Goal: Register for event/course

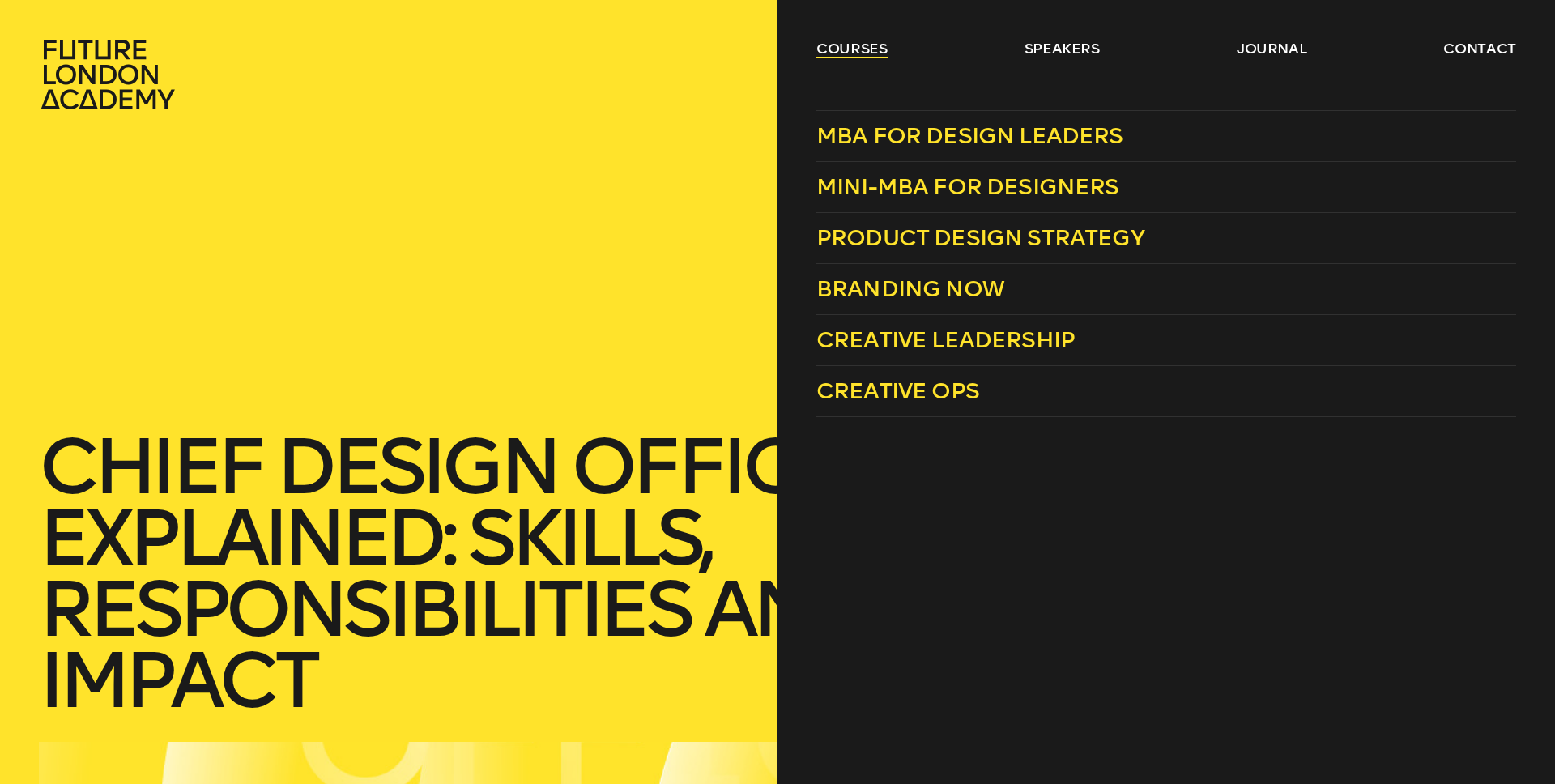
click at [862, 46] on link "courses" at bounding box center [852, 49] width 71 height 19
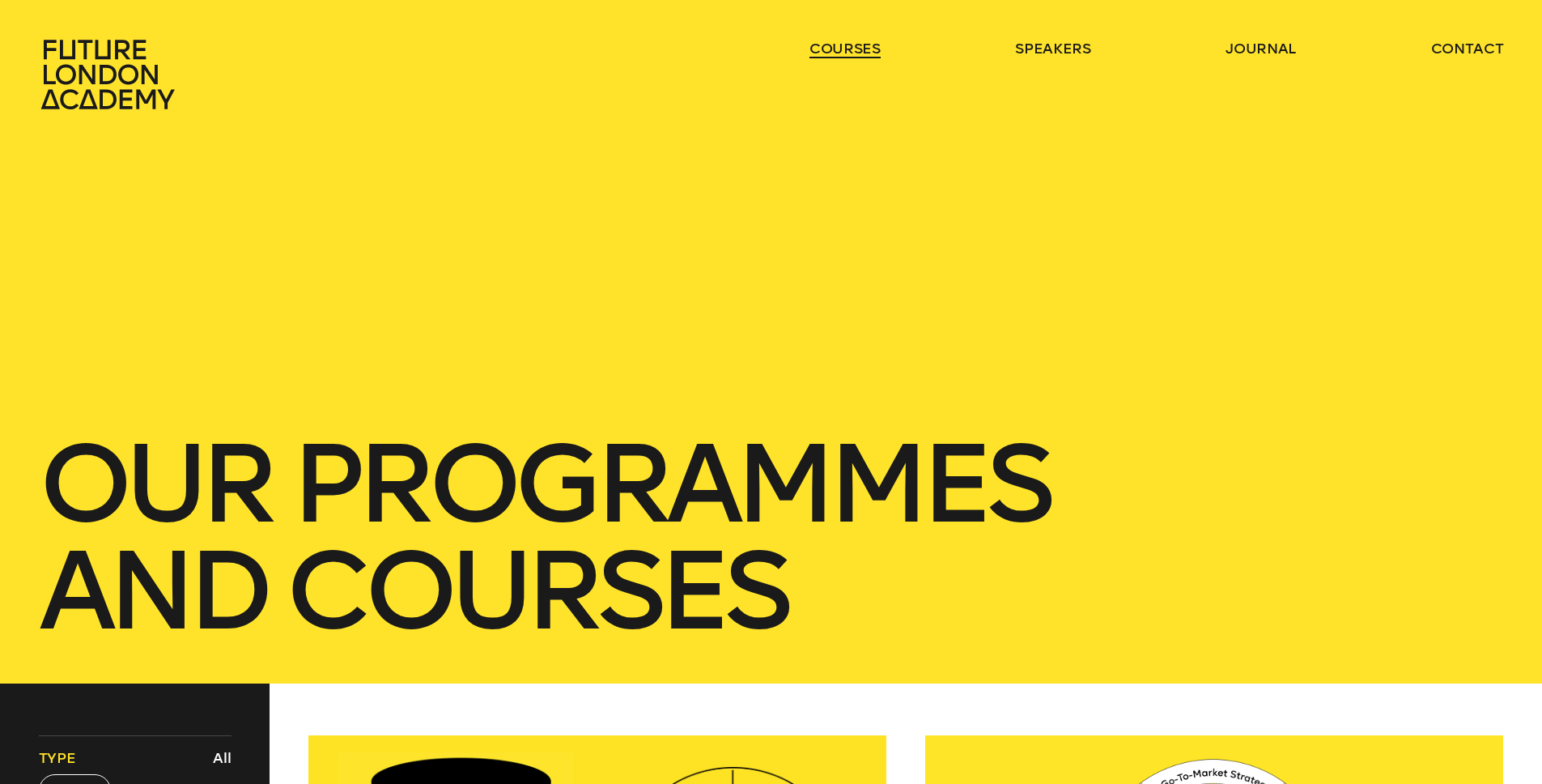
click at [862, 46] on link "courses" at bounding box center [845, 49] width 71 height 19
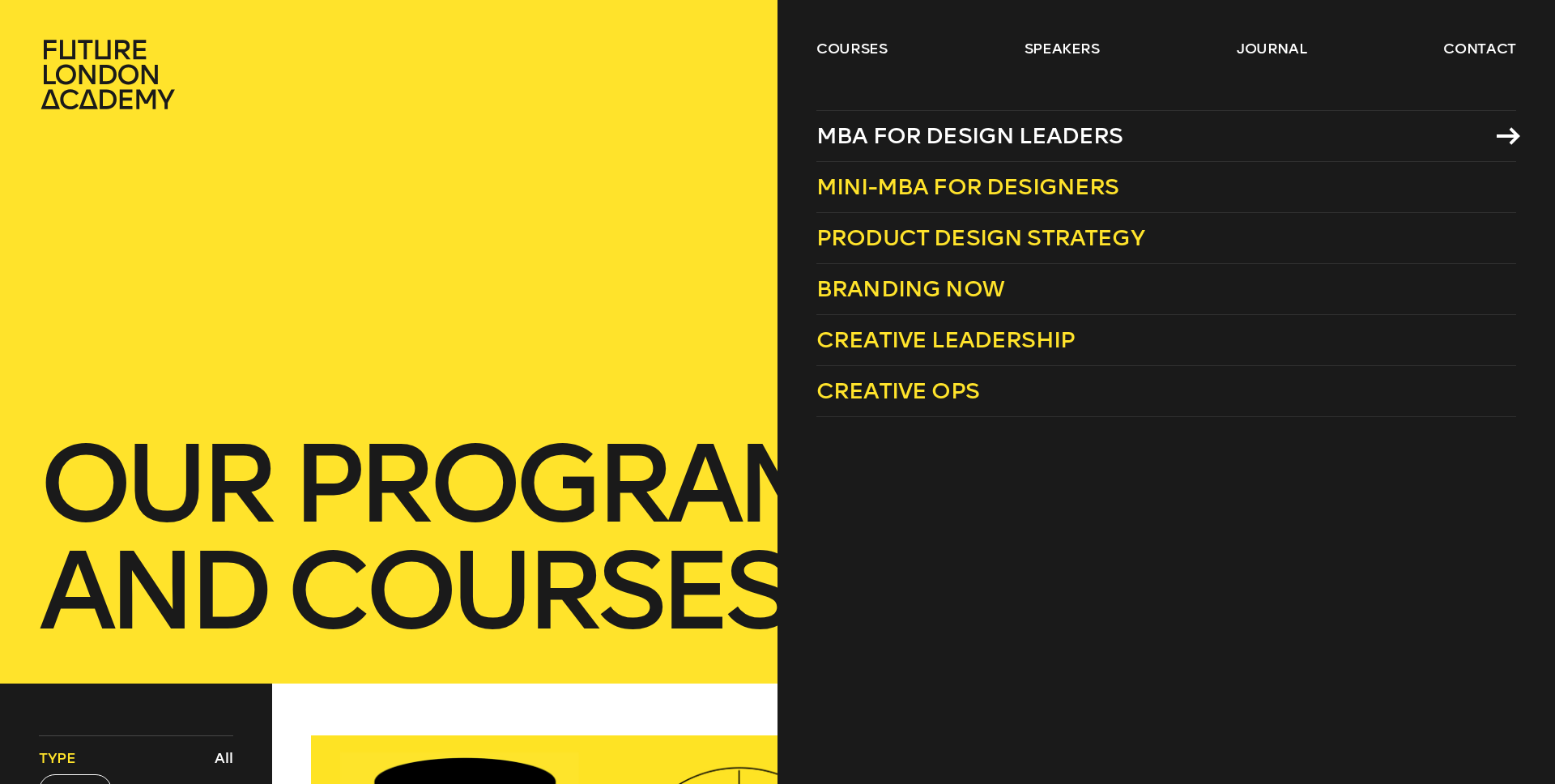
click at [1074, 139] on span "MBA for Design Leaders" at bounding box center [969, 135] width 307 height 26
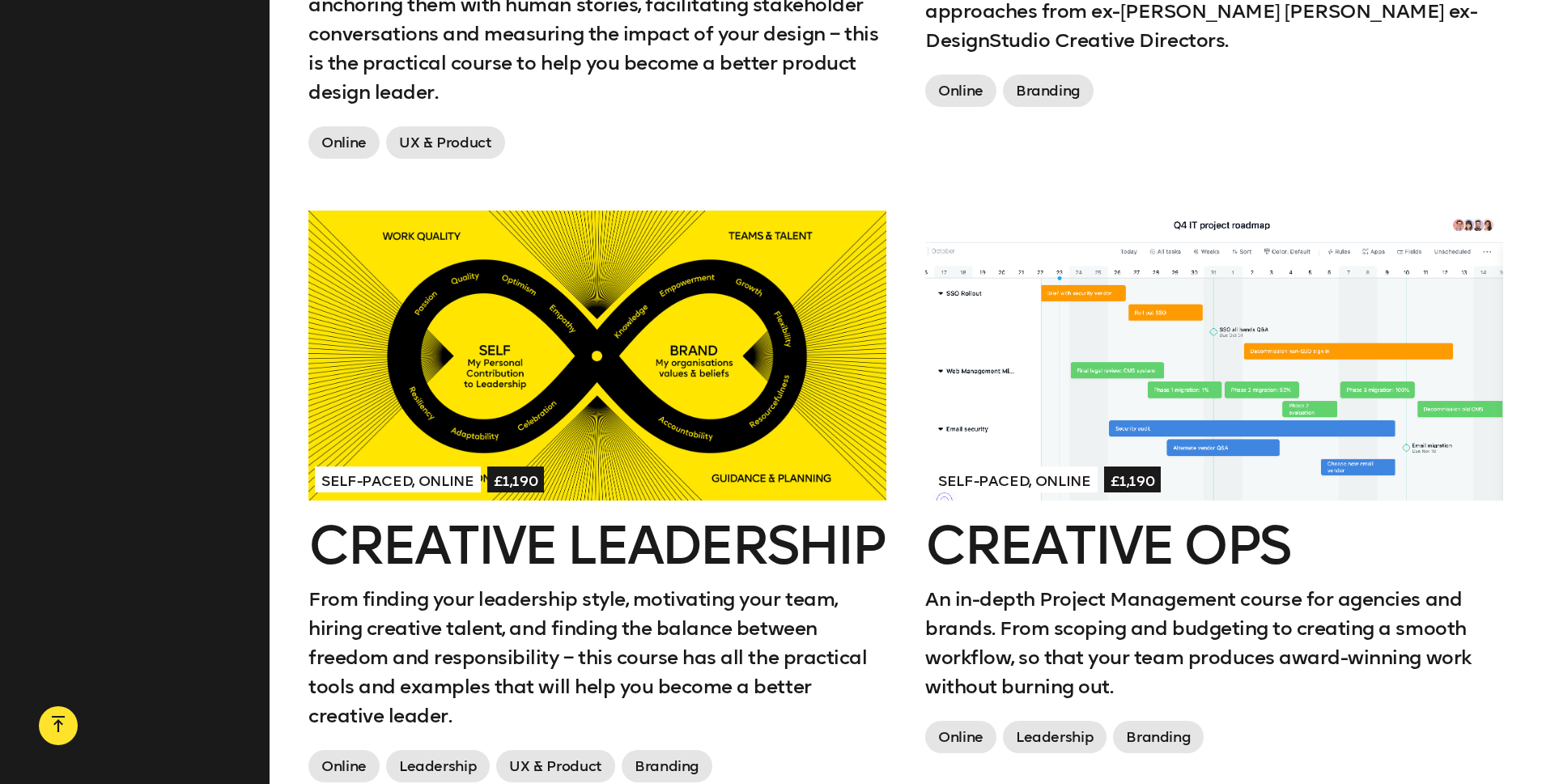
scroll to position [1853, 0]
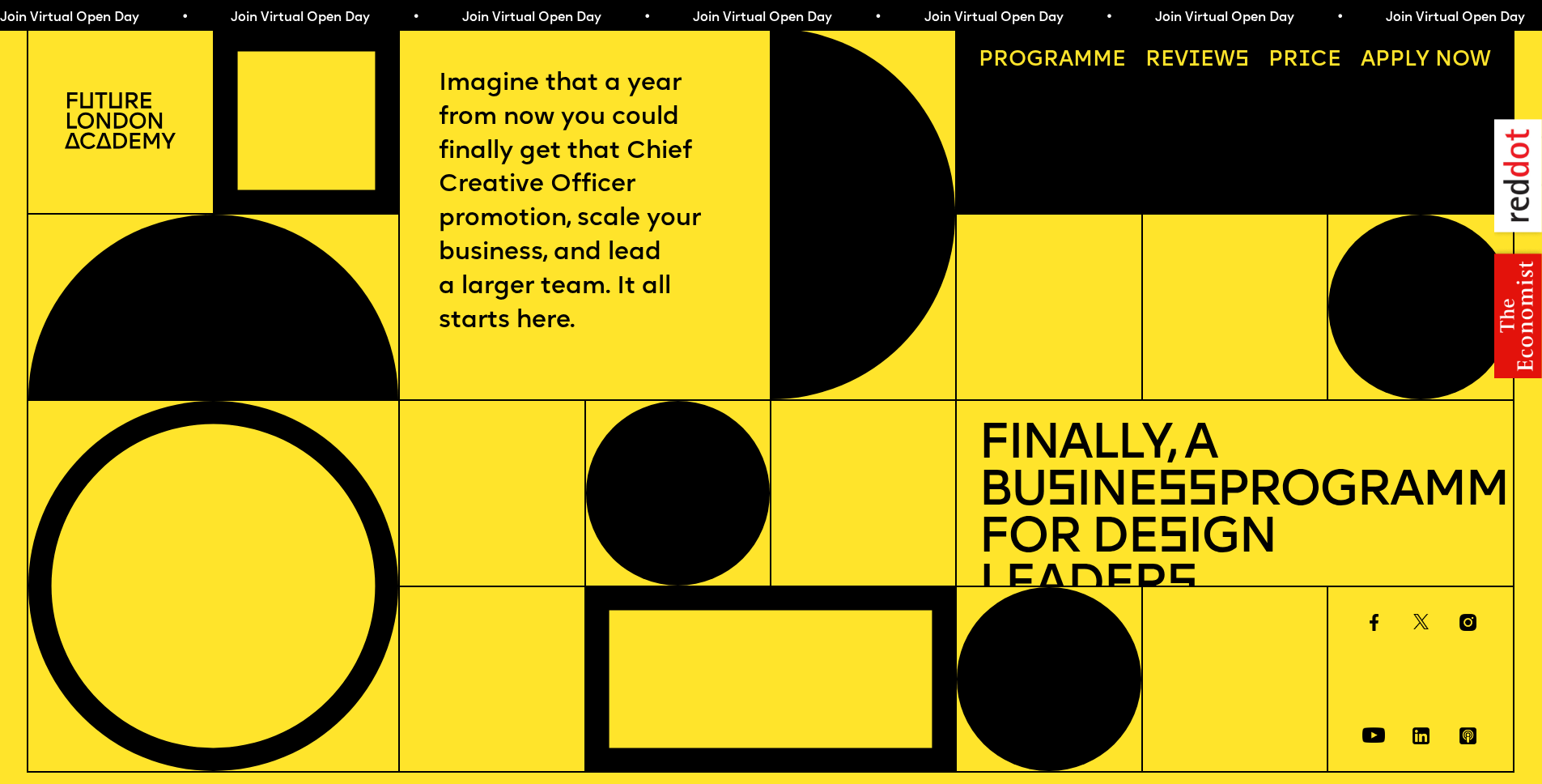
click at [1315, 56] on link "Price" at bounding box center [1305, 60] width 94 height 43
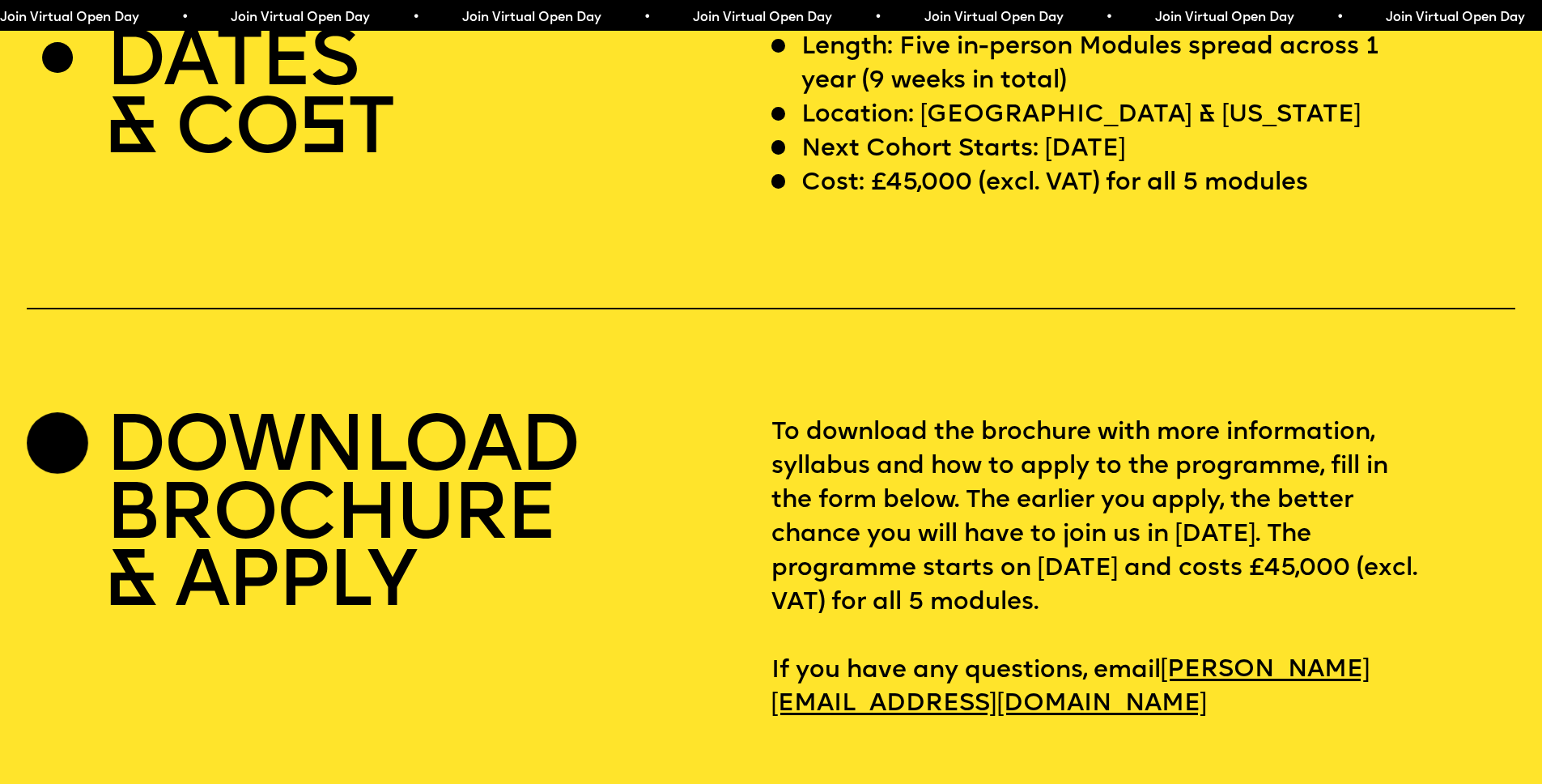
scroll to position [6391, 0]
